Goal: Use online tool/utility: Use online tool/utility

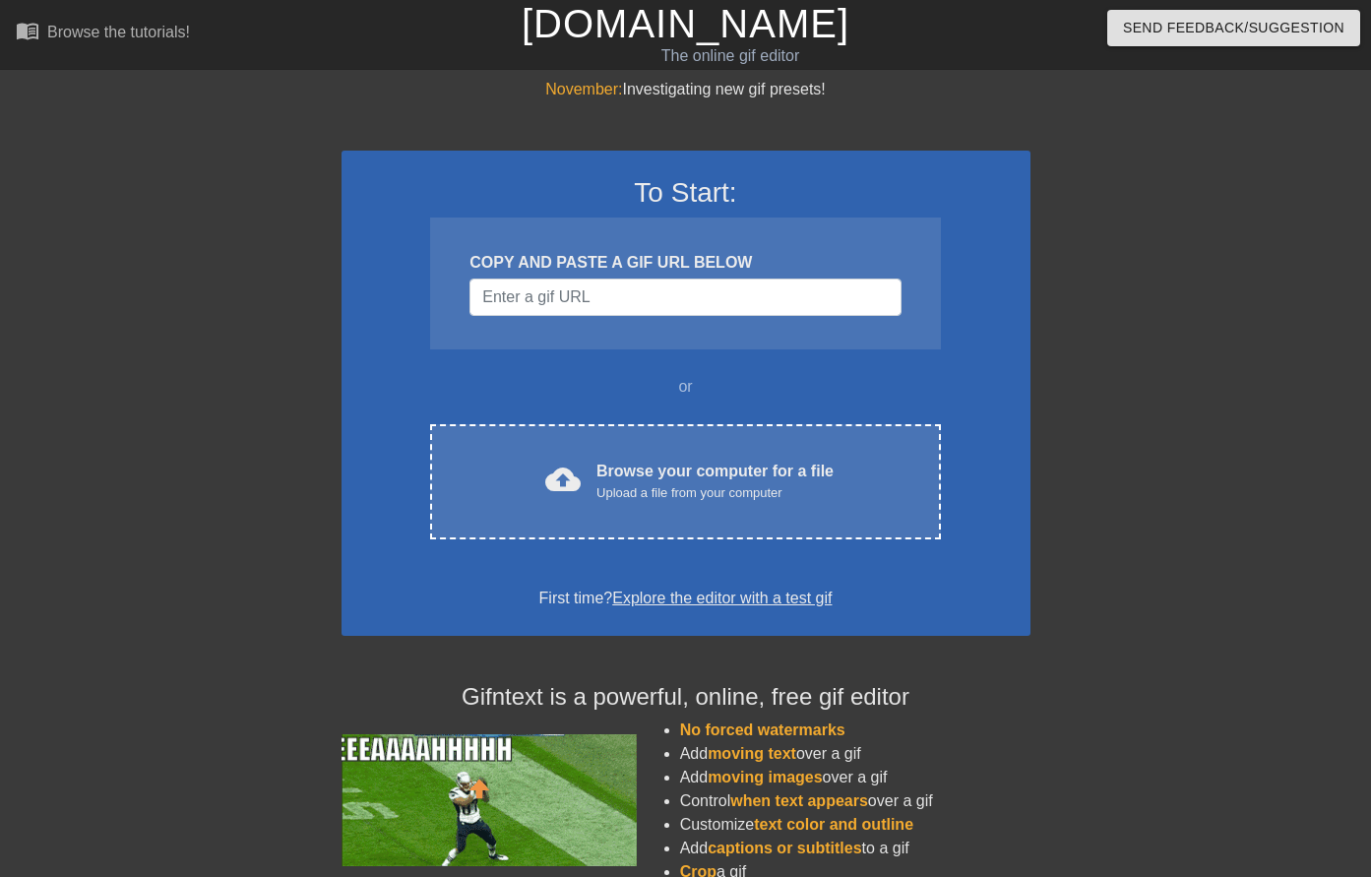
click at [653, 269] on div "COPY AND PASTE A GIF URL BELOW" at bounding box center [684, 263] width 431 height 24
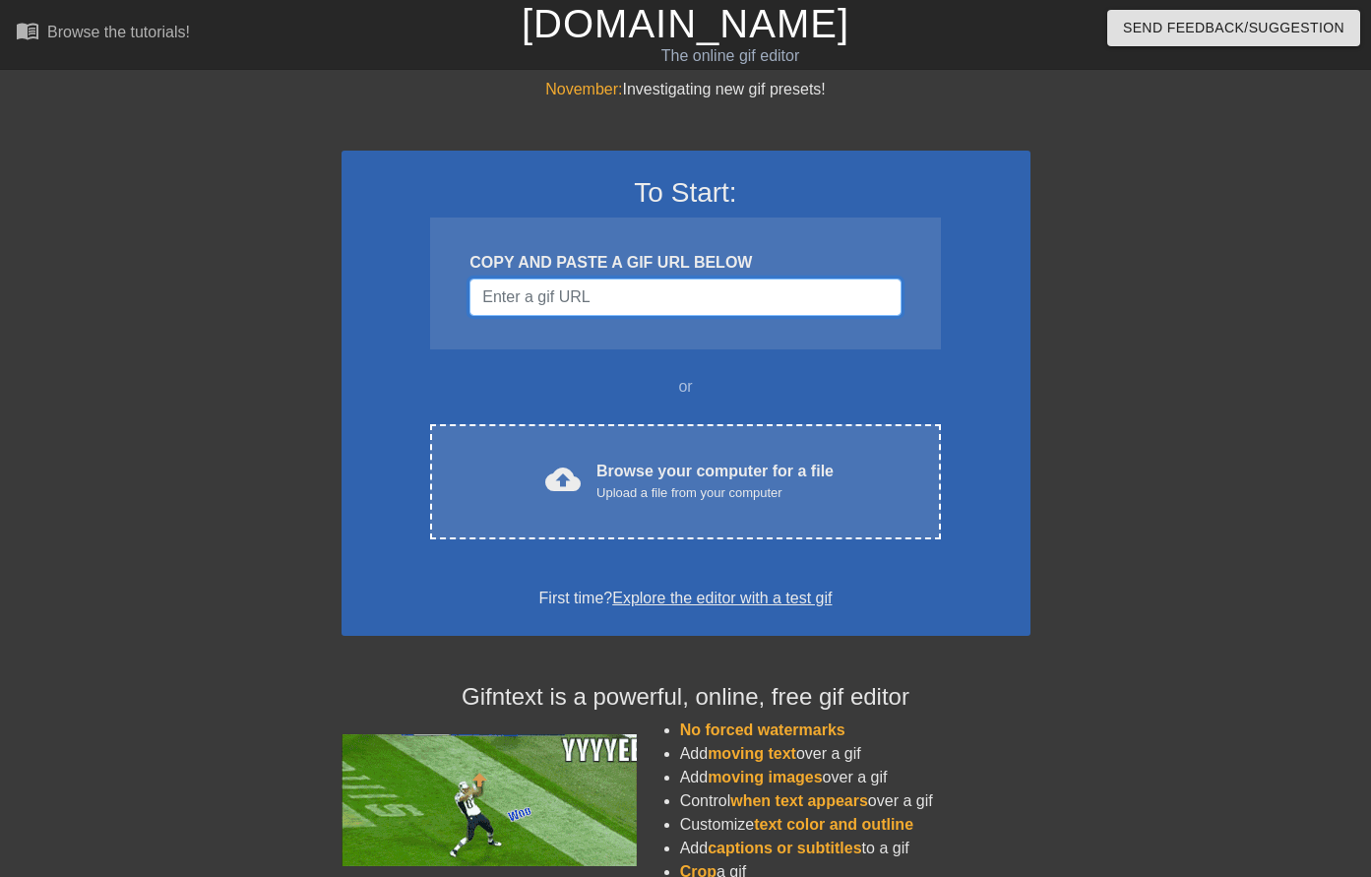
click at [658, 292] on input "Username" at bounding box center [684, 296] width 431 height 37
paste input "[URL][DOMAIN_NAME][PERSON_NAME]"
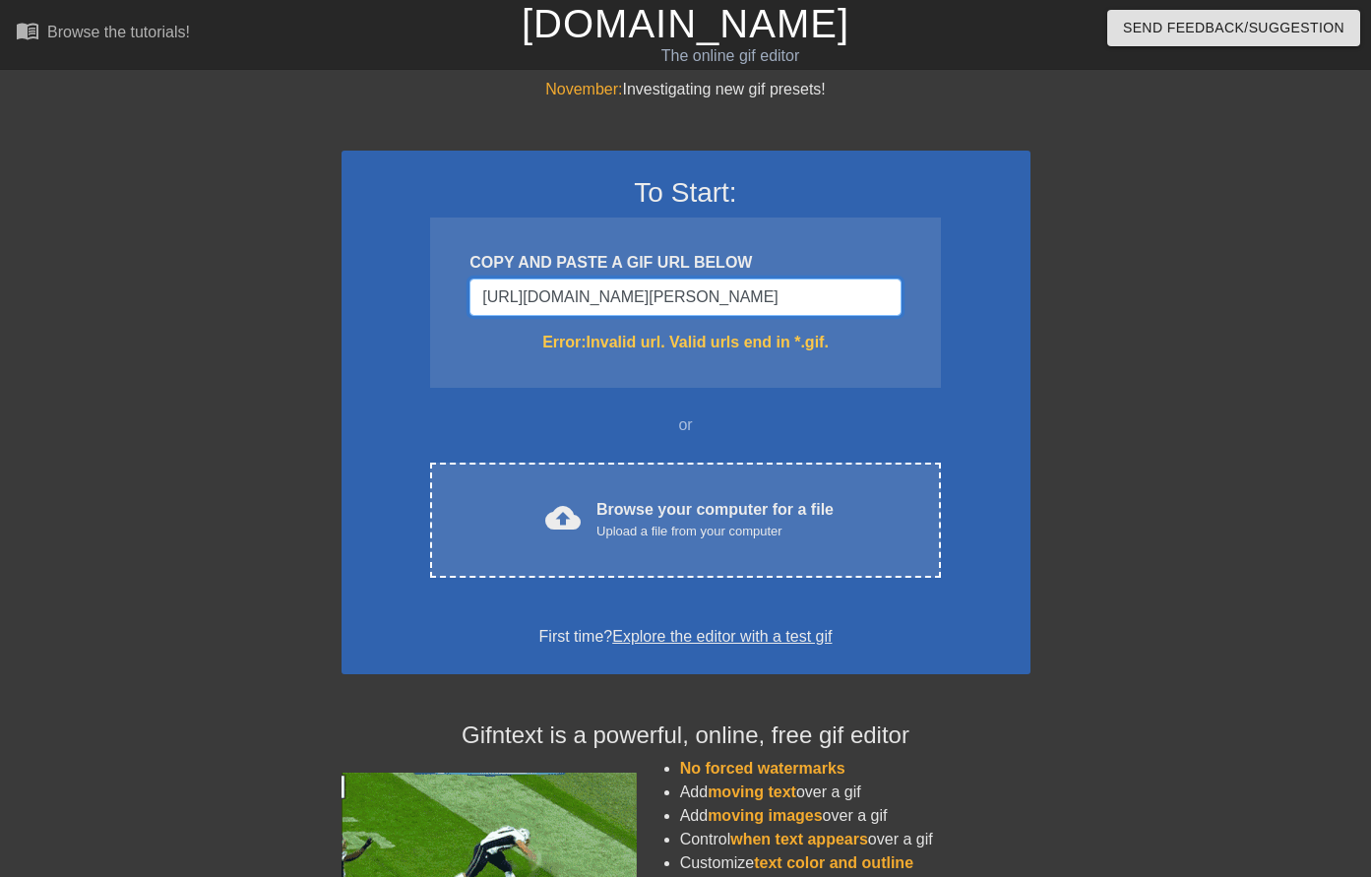
drag, startPoint x: 662, startPoint y: 315, endPoint x: 355, endPoint y: 416, distance: 323.3
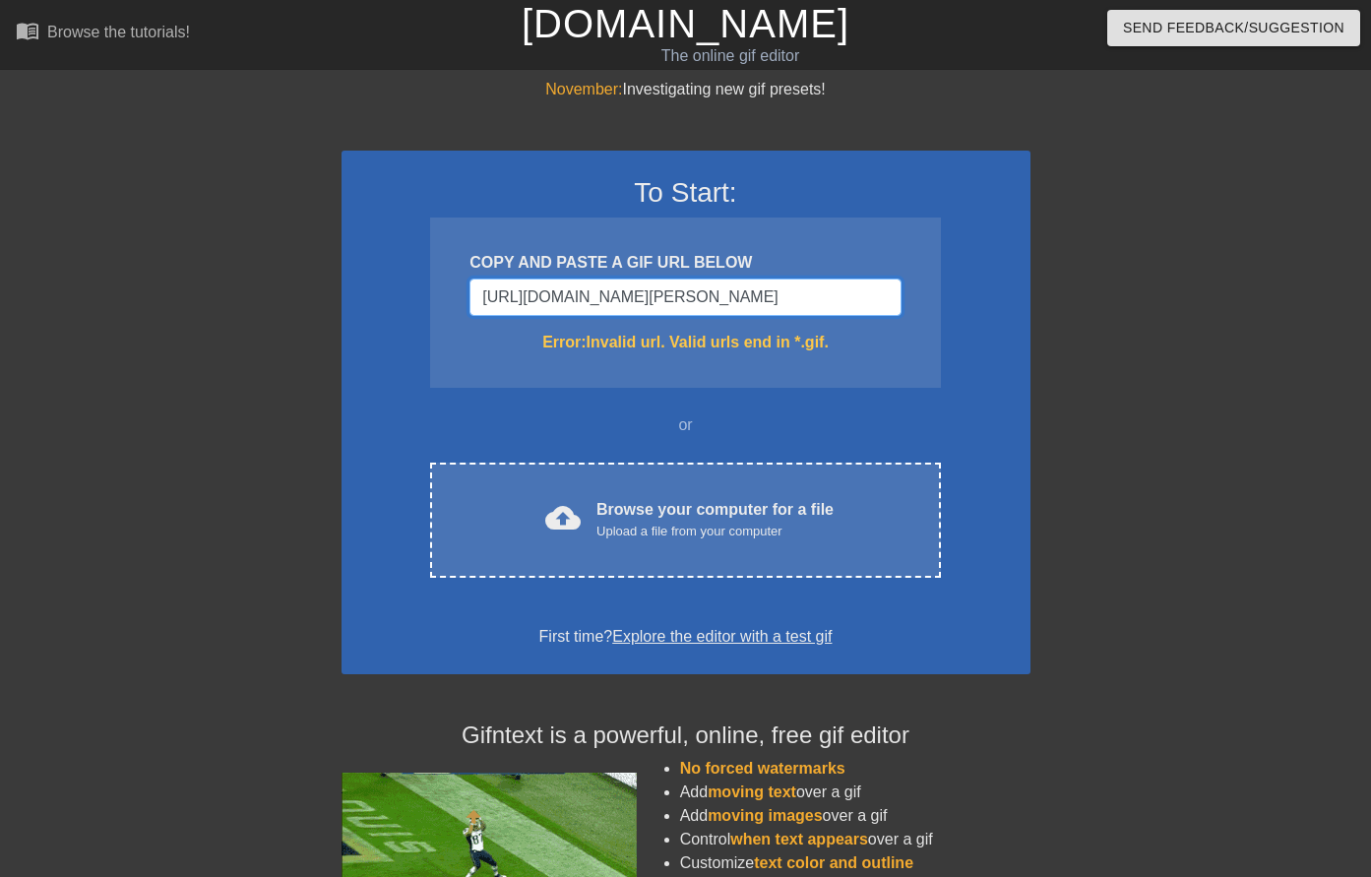
click at [135, 315] on div "November: Investigating new gif presets! To Start: COPY AND PASTE A GIF URL BEL…" at bounding box center [685, 579] width 1371 height 1002
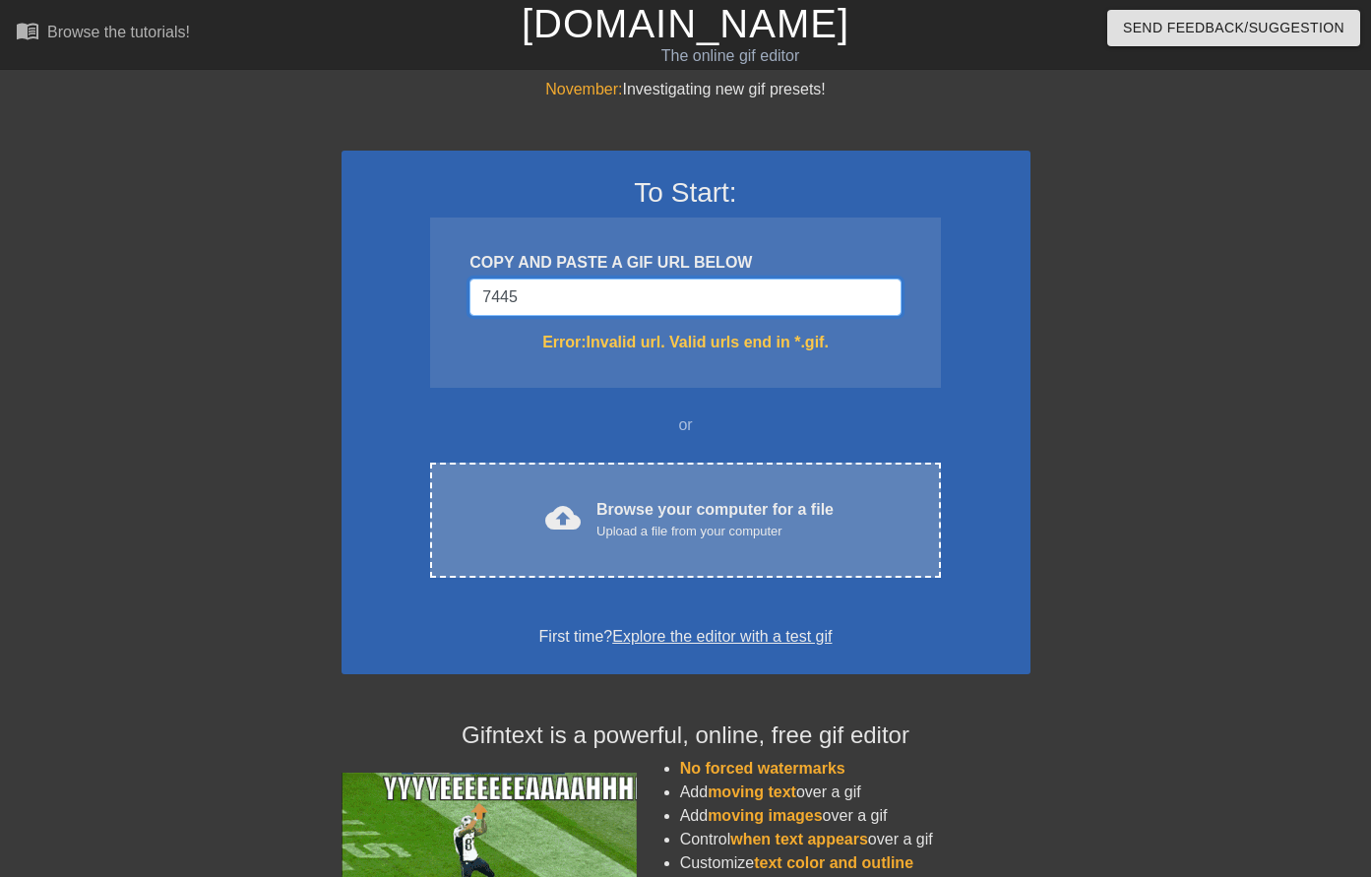
type input "7445"
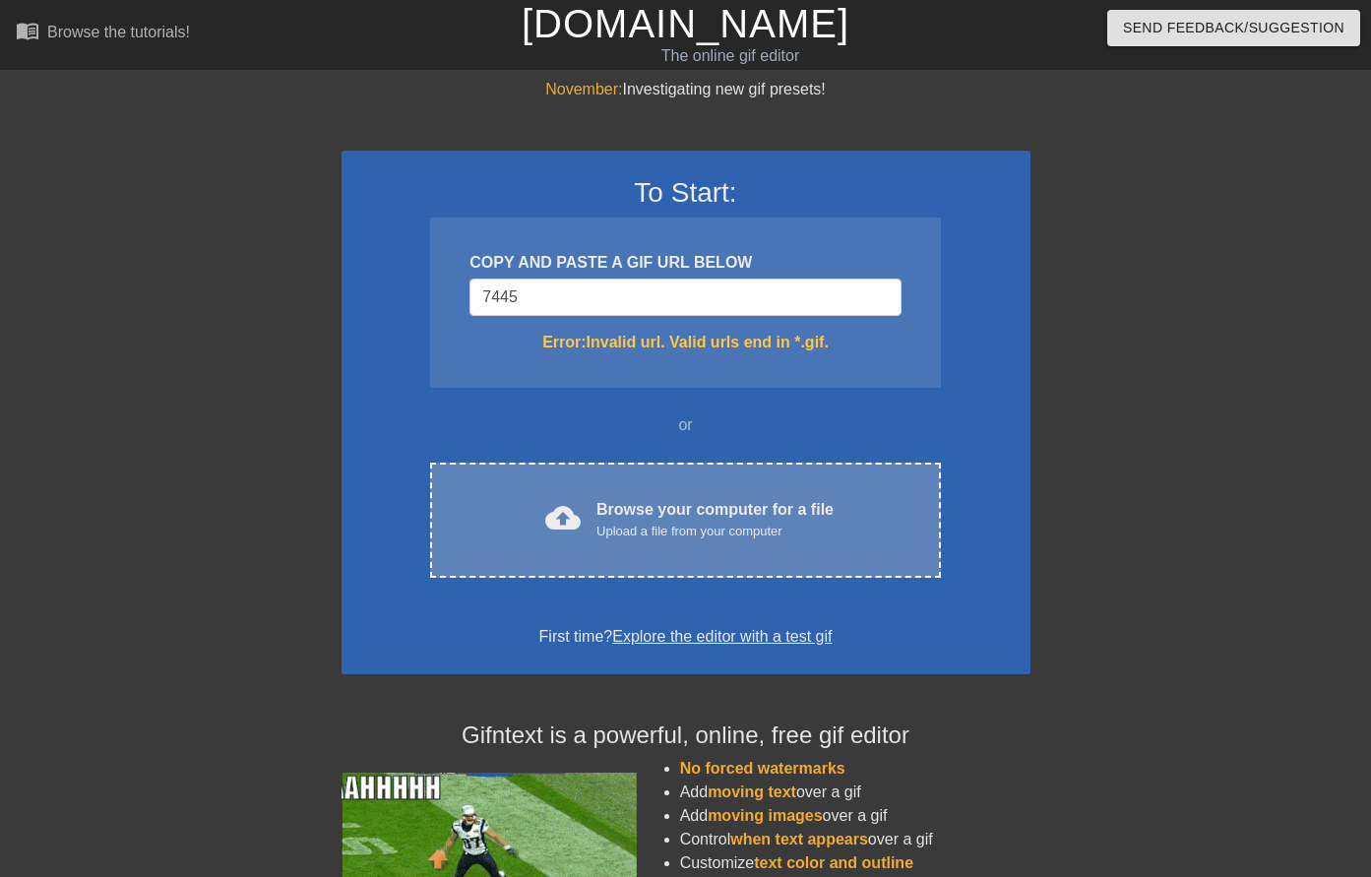
click at [626, 533] on div "Upload a file from your computer" at bounding box center [714, 532] width 237 height 20
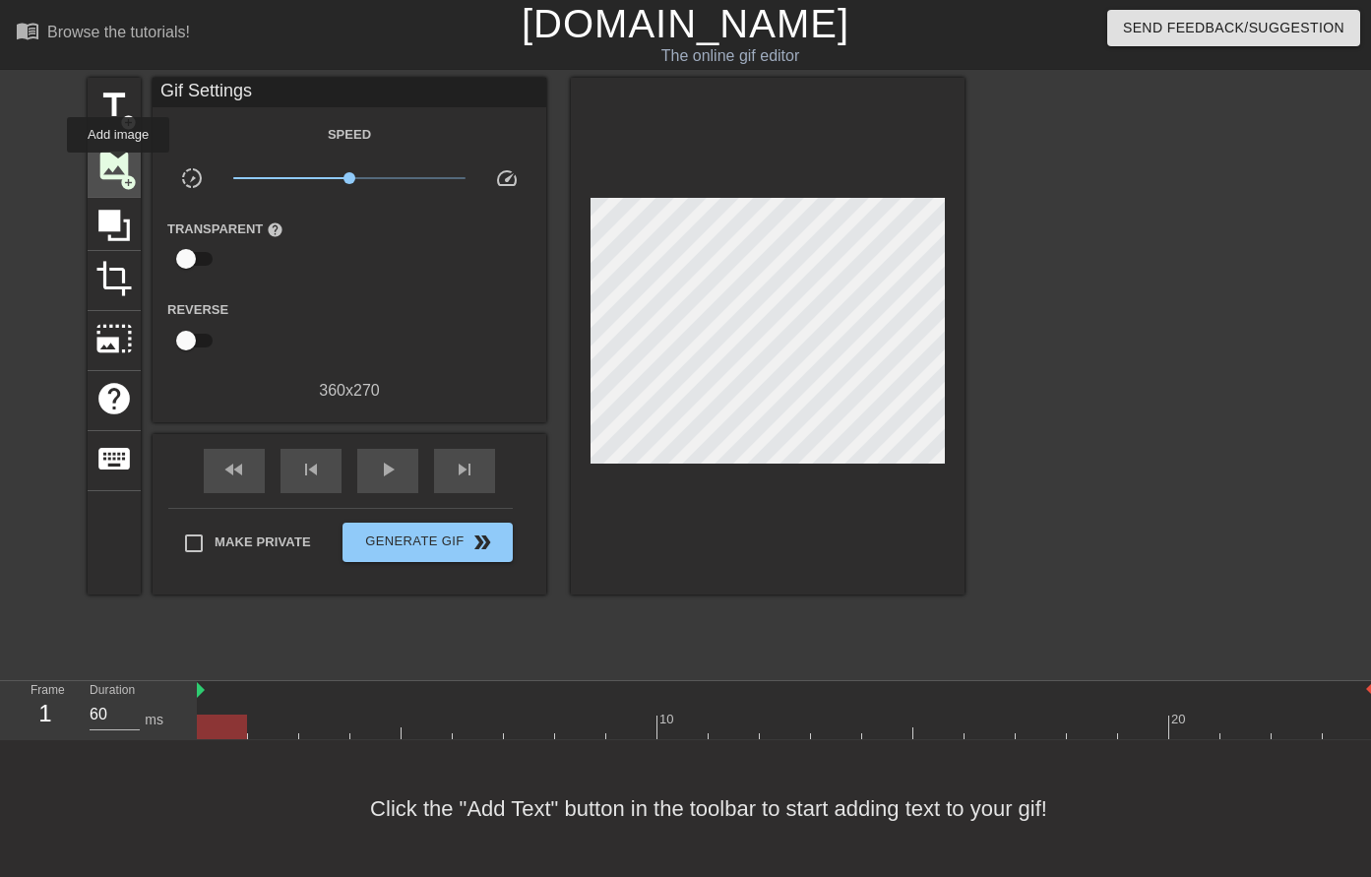
click at [118, 166] on span "image" at bounding box center [113, 165] width 37 height 37
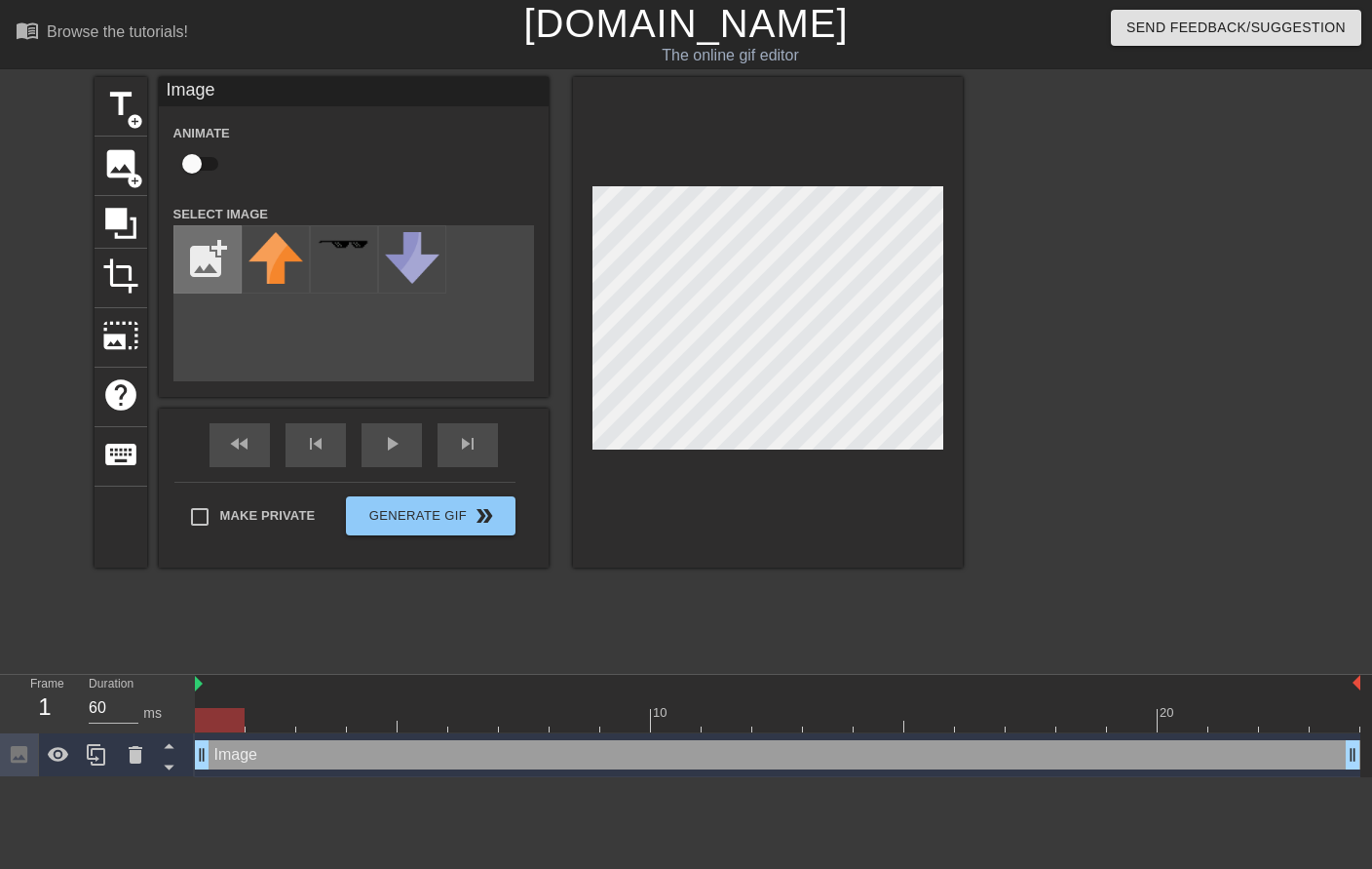
click at [212, 257] on input "file" at bounding box center [207, 259] width 66 height 66
click at [203, 255] on input "file" at bounding box center [207, 259] width 66 height 66
type input "C:\fakepath\[PERSON_NAME].png"
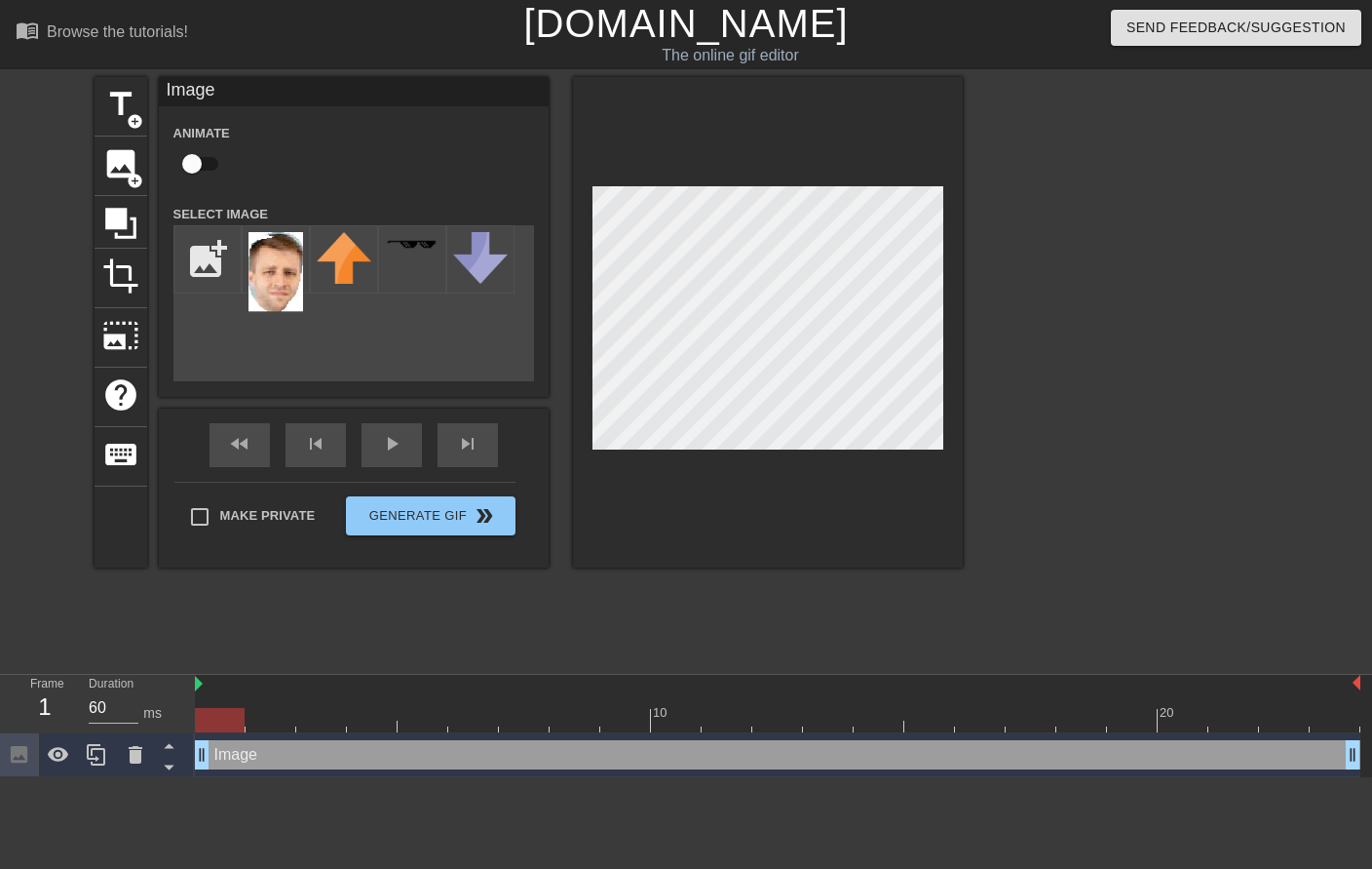
click at [271, 338] on div "title add_circle image add_circle crop photo_size_select_large help keyboard Im…" at bounding box center [528, 322] width 869 height 490
click at [275, 259] on img at bounding box center [275, 272] width 54 height 80
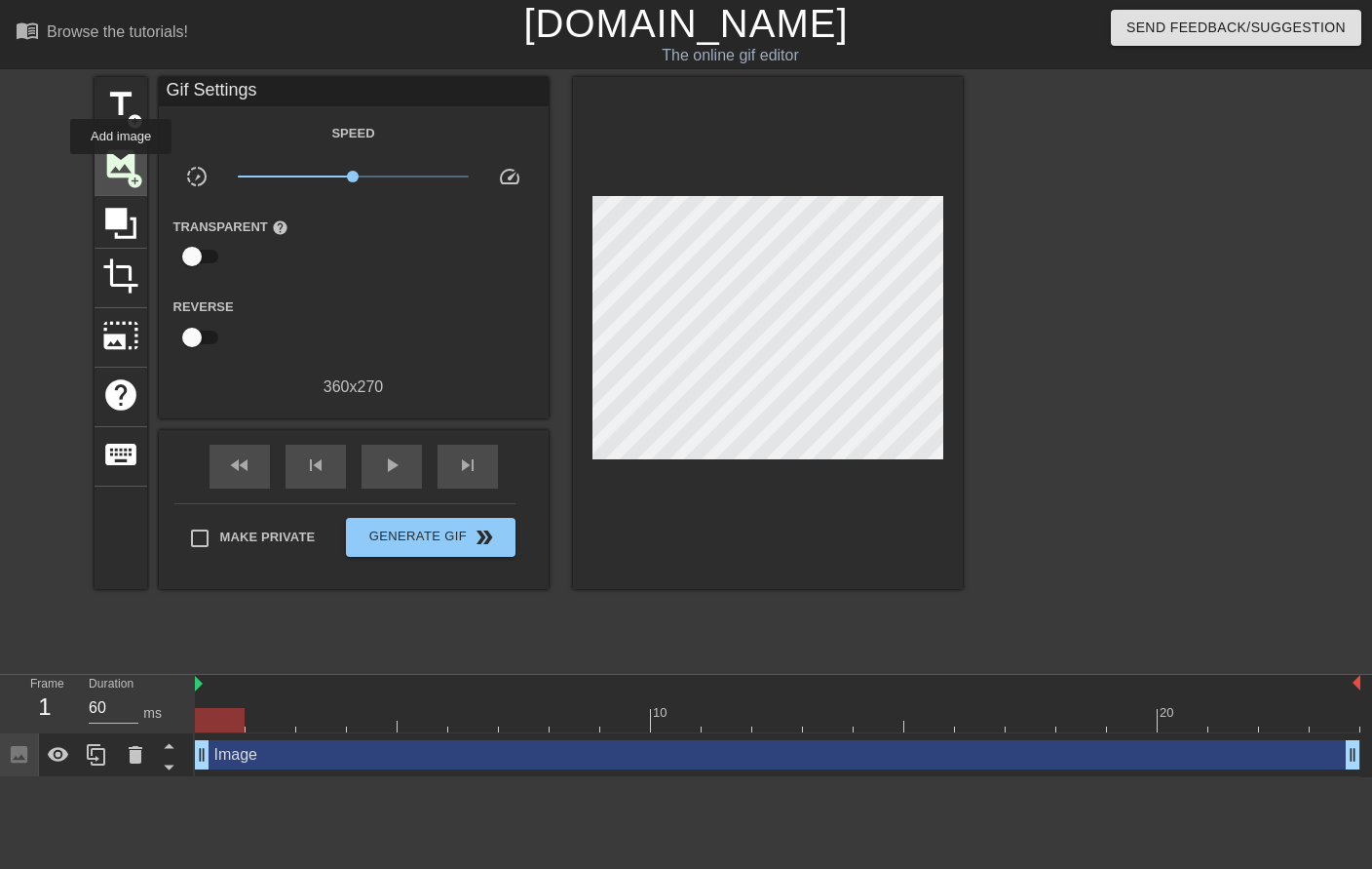
click at [121, 167] on span "image" at bounding box center [120, 163] width 37 height 37
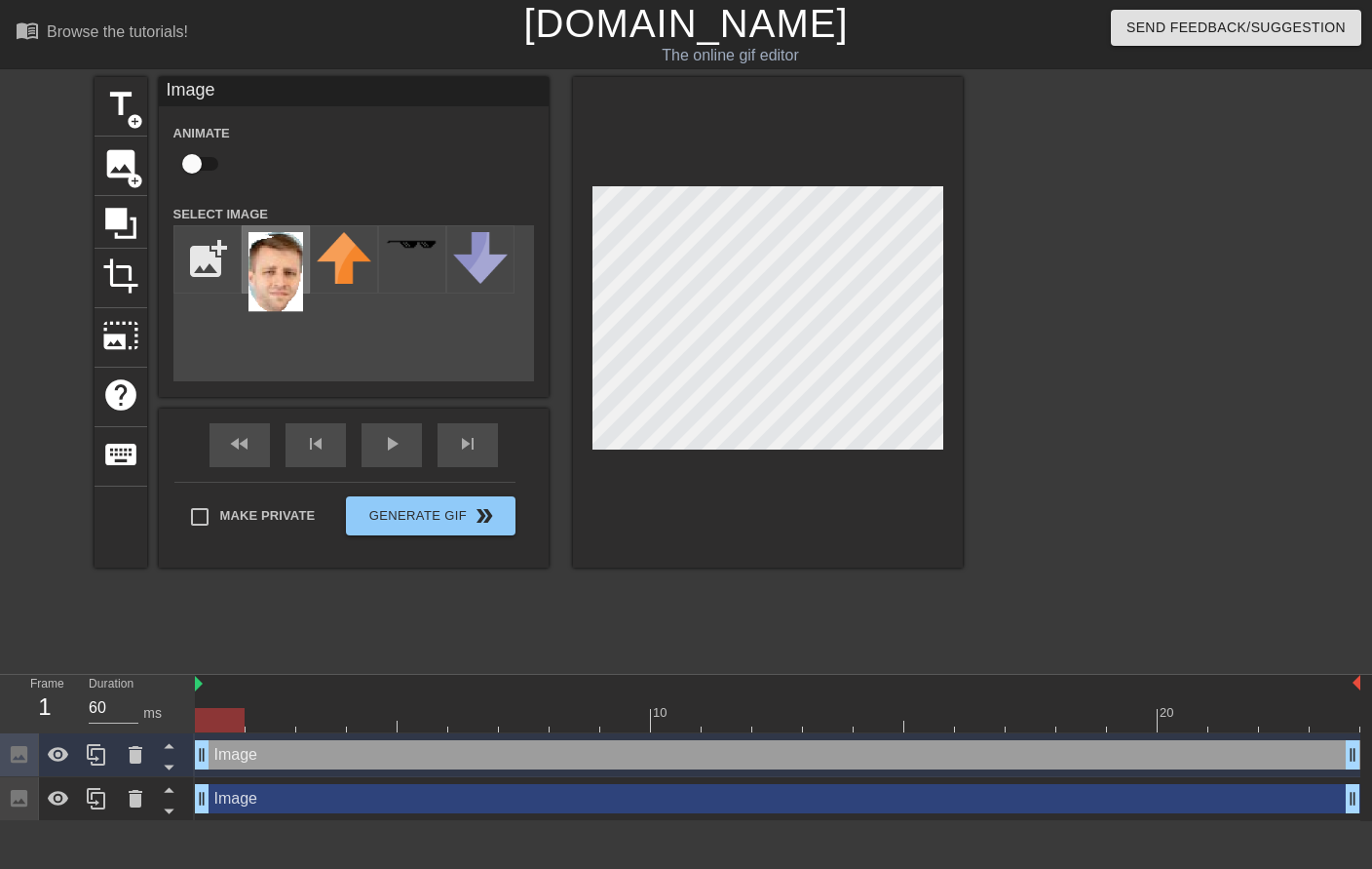
click at [272, 275] on img at bounding box center [275, 272] width 54 height 80
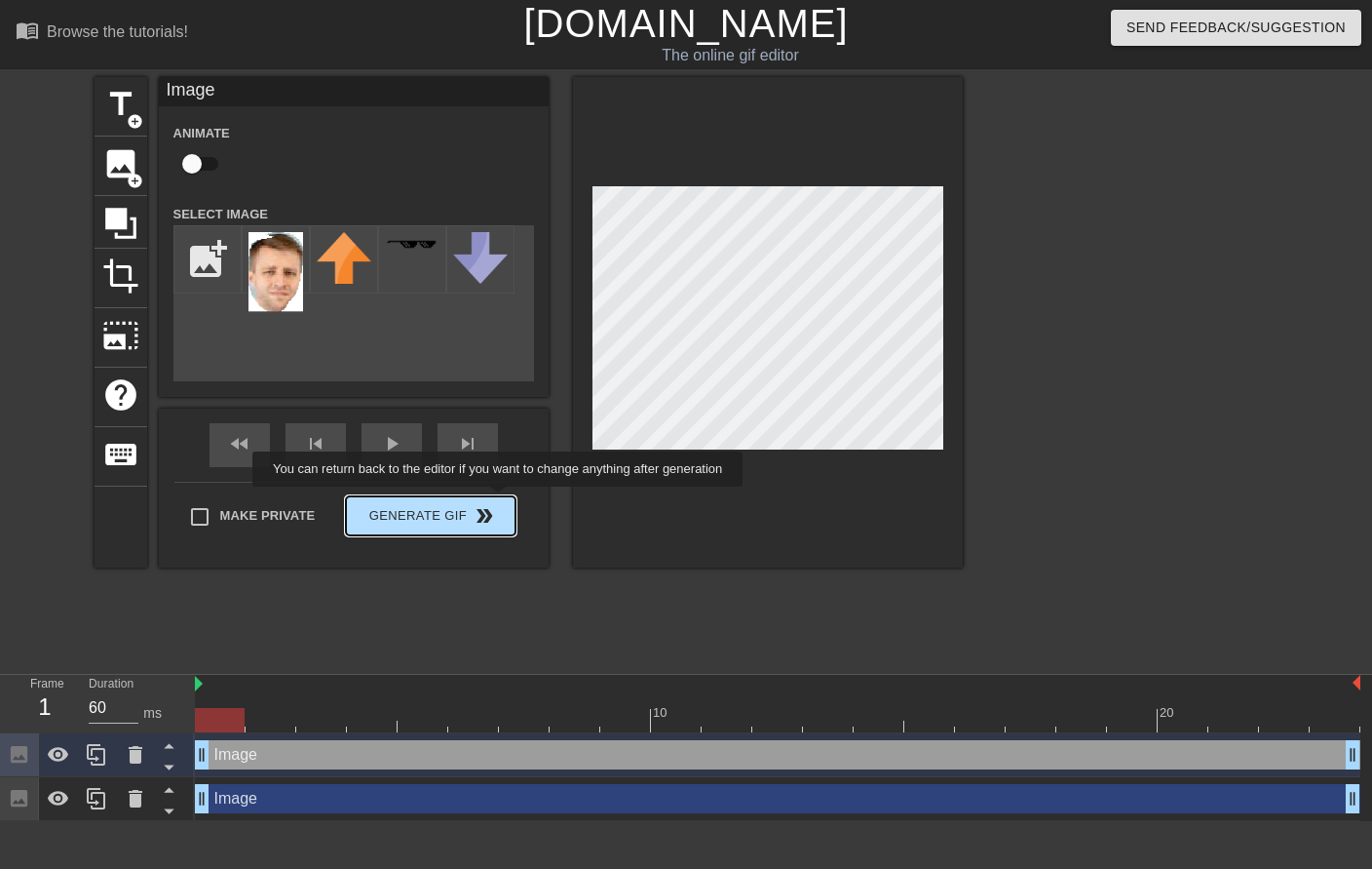
click at [432, 524] on span "Generate Gif double_arrow" at bounding box center [430, 516] width 153 height 24
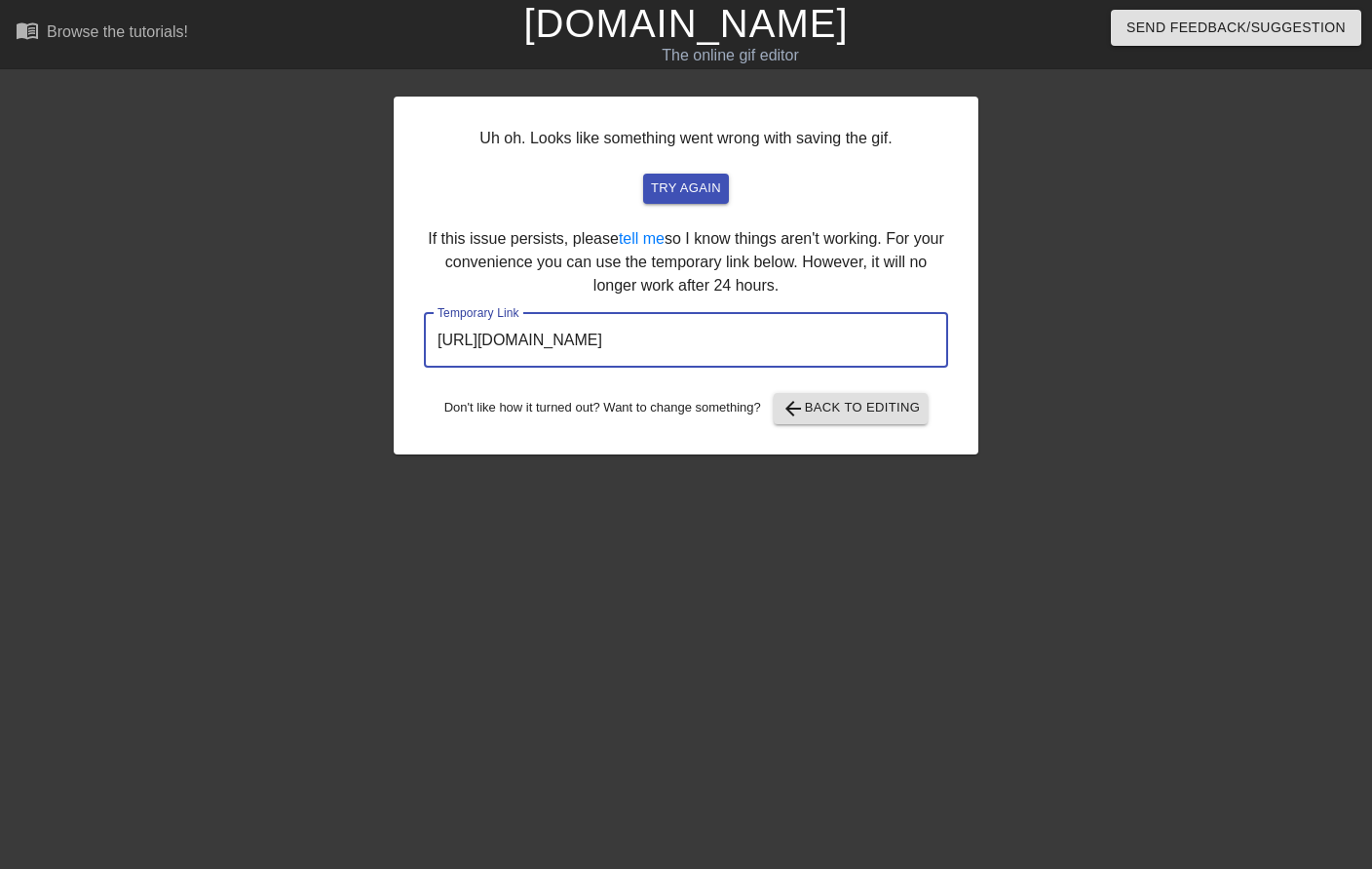
drag, startPoint x: 873, startPoint y: 336, endPoint x: 380, endPoint y: 307, distance: 493.9
click at [380, 307] on div "Uh oh. Looks like something went wrong with saving the gif. try again If this i…" at bounding box center [686, 370] width 1372 height 585
